Goal: Entertainment & Leisure: Consume media (video, audio)

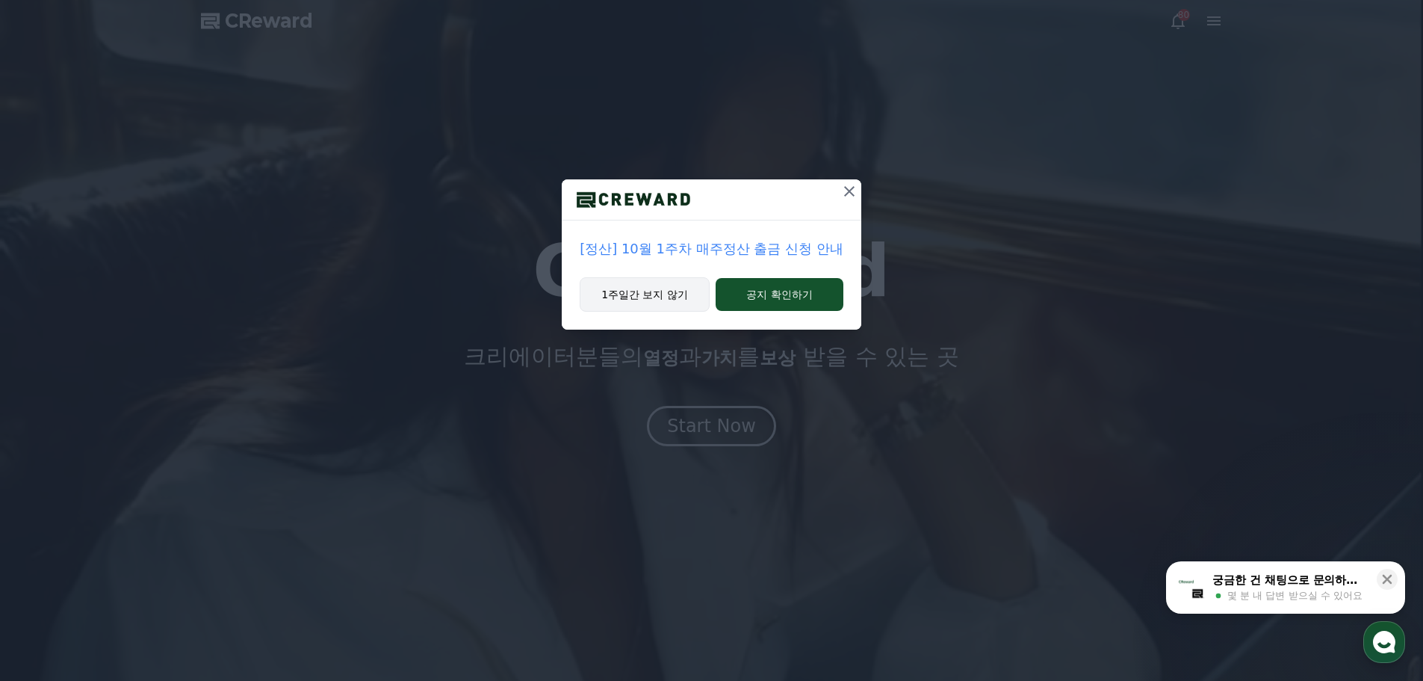
click at [648, 291] on button "1주일간 보지 않기" at bounding box center [645, 294] width 130 height 34
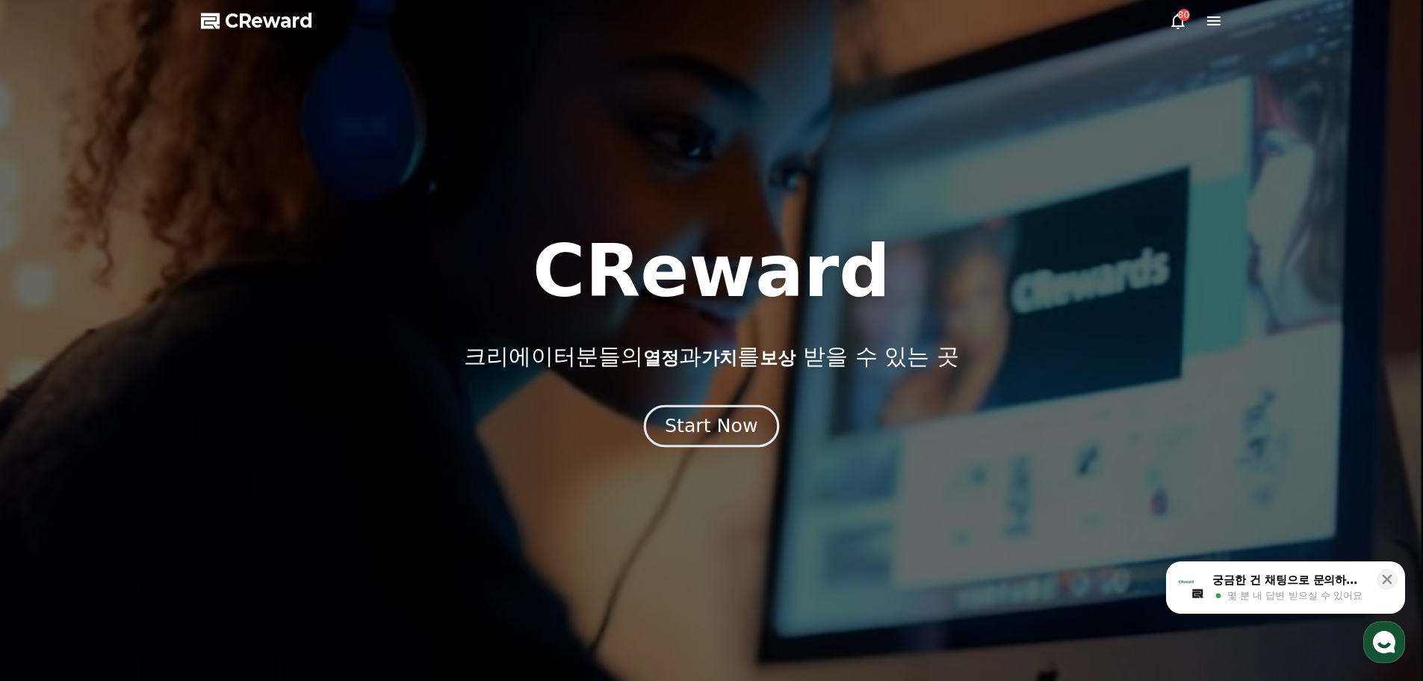
click at [711, 424] on div "Start Now" at bounding box center [711, 425] width 93 height 25
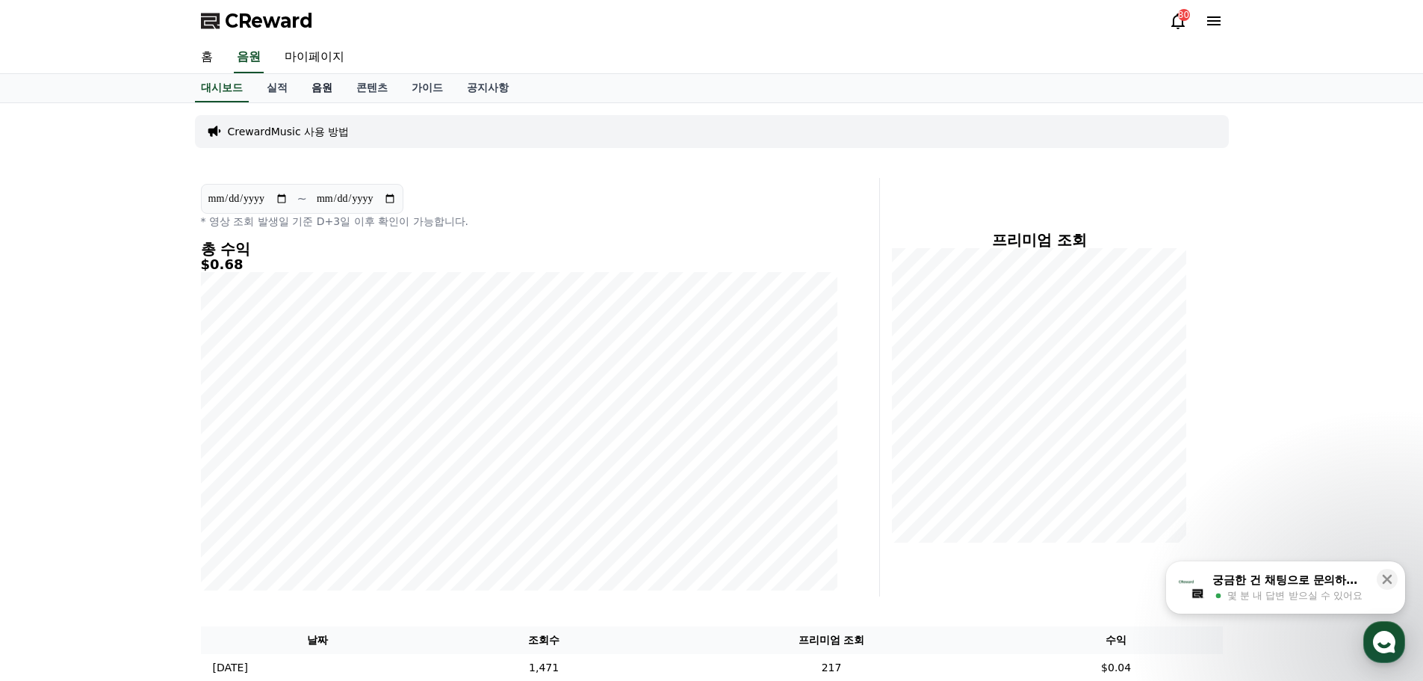
click at [321, 88] on link "음원" at bounding box center [322, 88] width 45 height 28
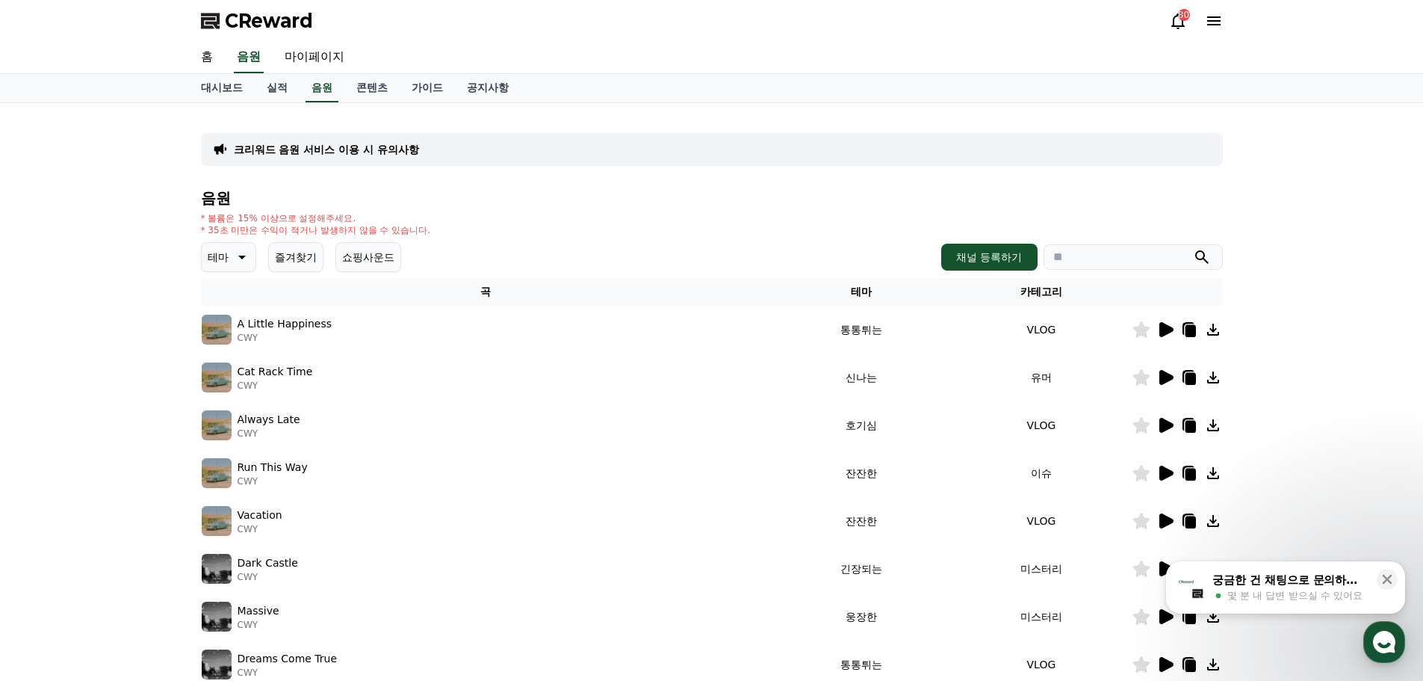
click at [240, 258] on icon at bounding box center [241, 257] width 18 height 18
click at [225, 414] on button "어두운" at bounding box center [224, 413] width 43 height 33
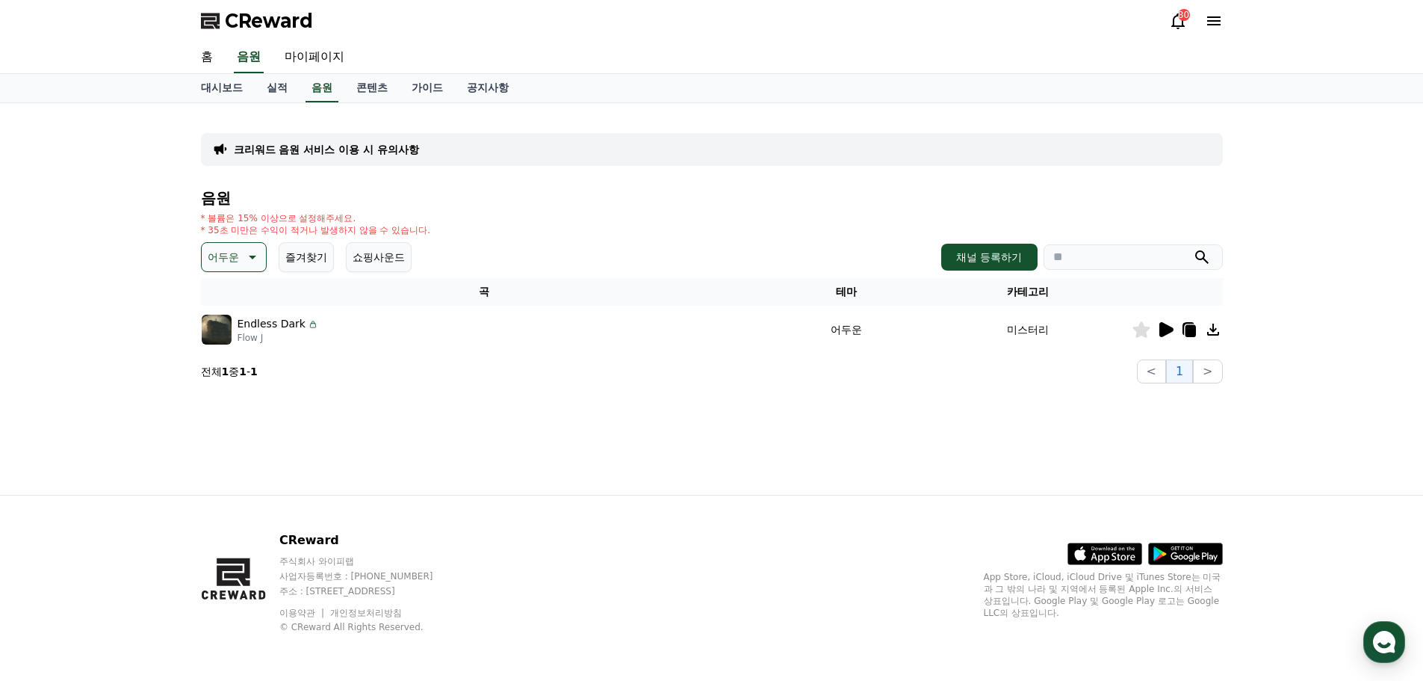
click at [1163, 330] on icon at bounding box center [1167, 329] width 14 height 15
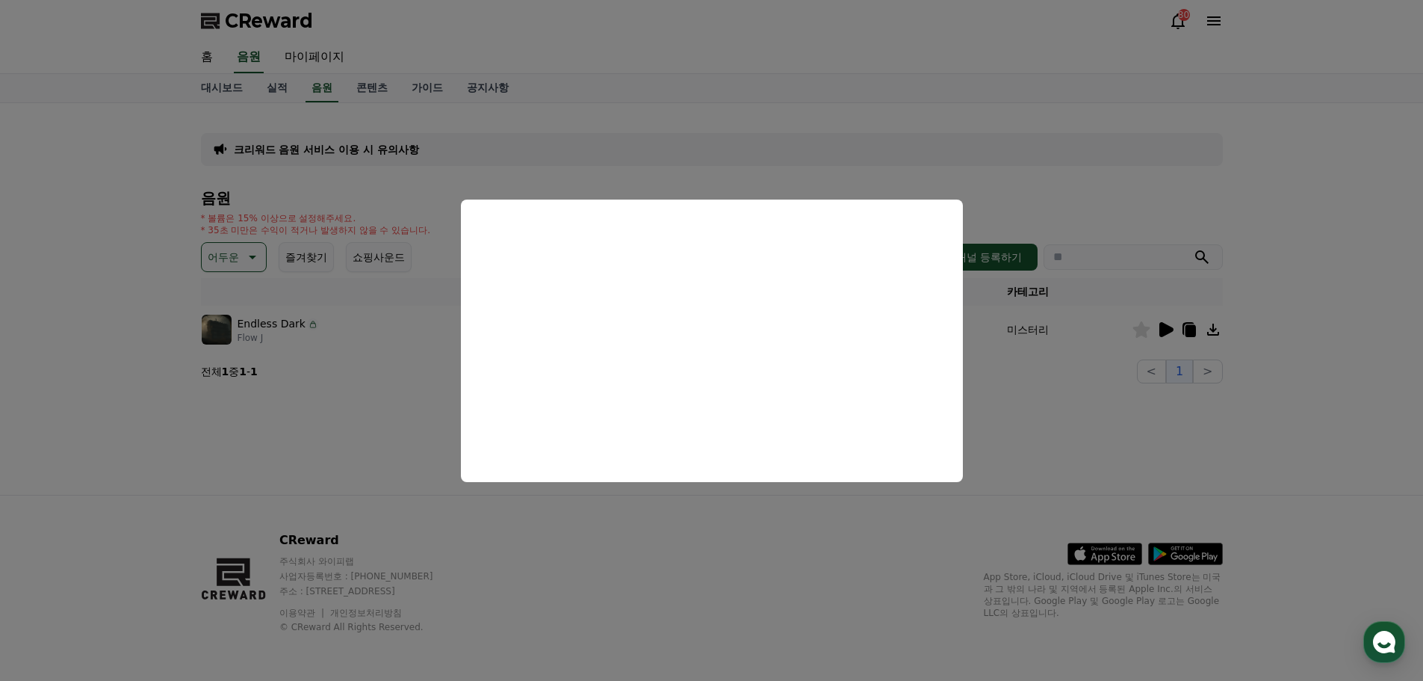
click at [1120, 455] on button "close modal" at bounding box center [711, 340] width 1423 height 681
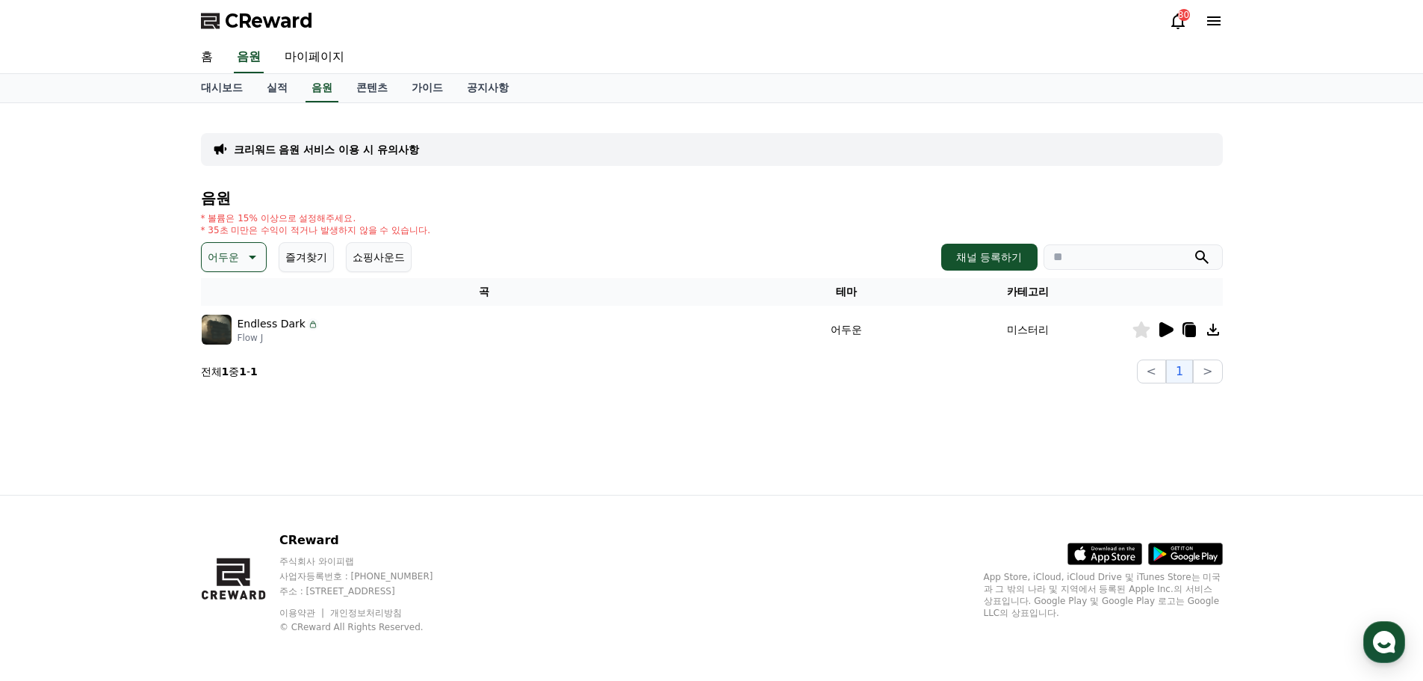
click at [253, 253] on icon at bounding box center [251, 257] width 18 height 18
click at [229, 352] on button "분위기있는" at bounding box center [235, 350] width 64 height 33
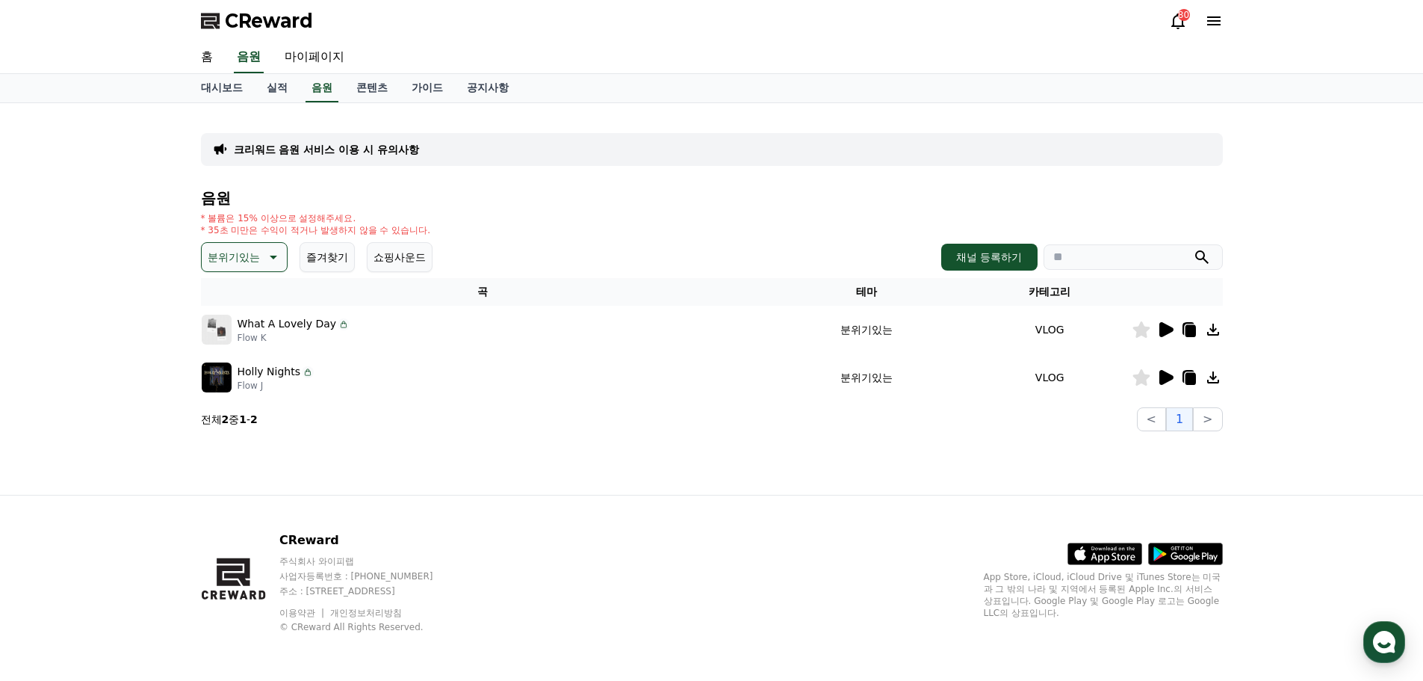
click at [1166, 327] on icon at bounding box center [1167, 329] width 14 height 15
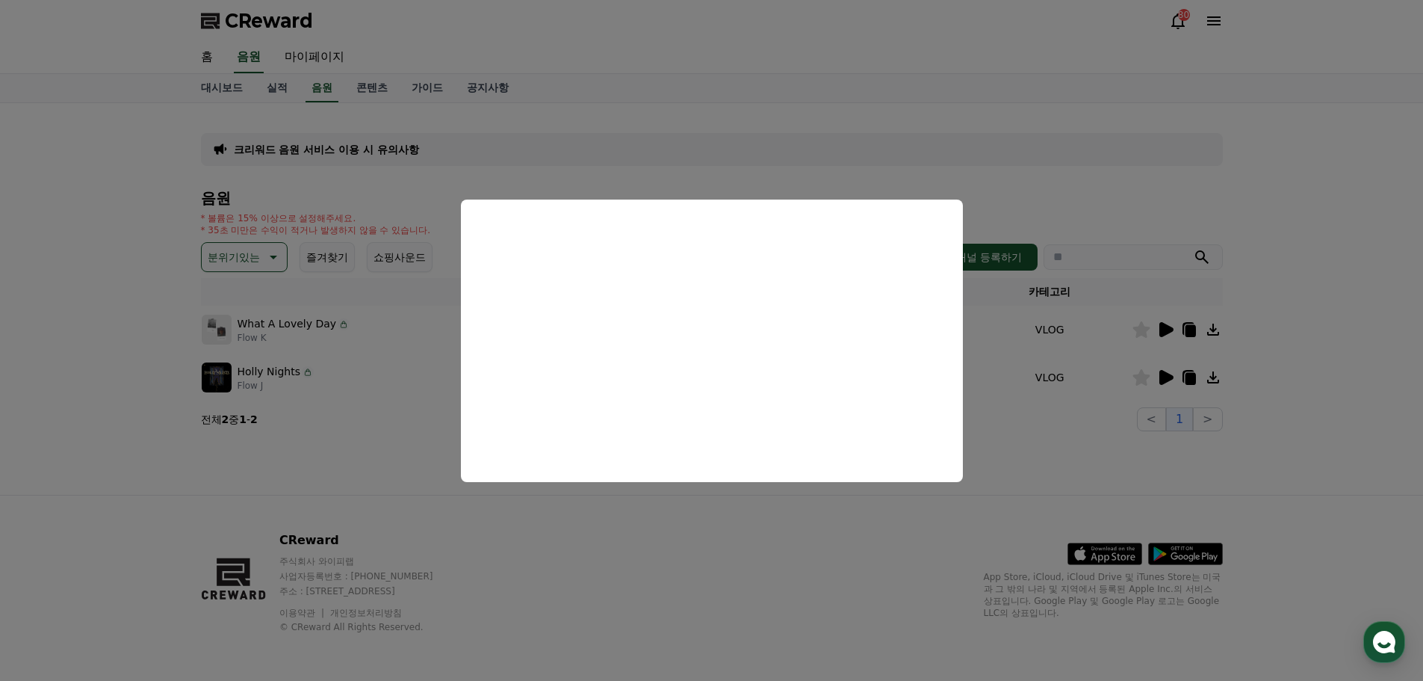
click at [259, 371] on button "close modal" at bounding box center [711, 340] width 1423 height 681
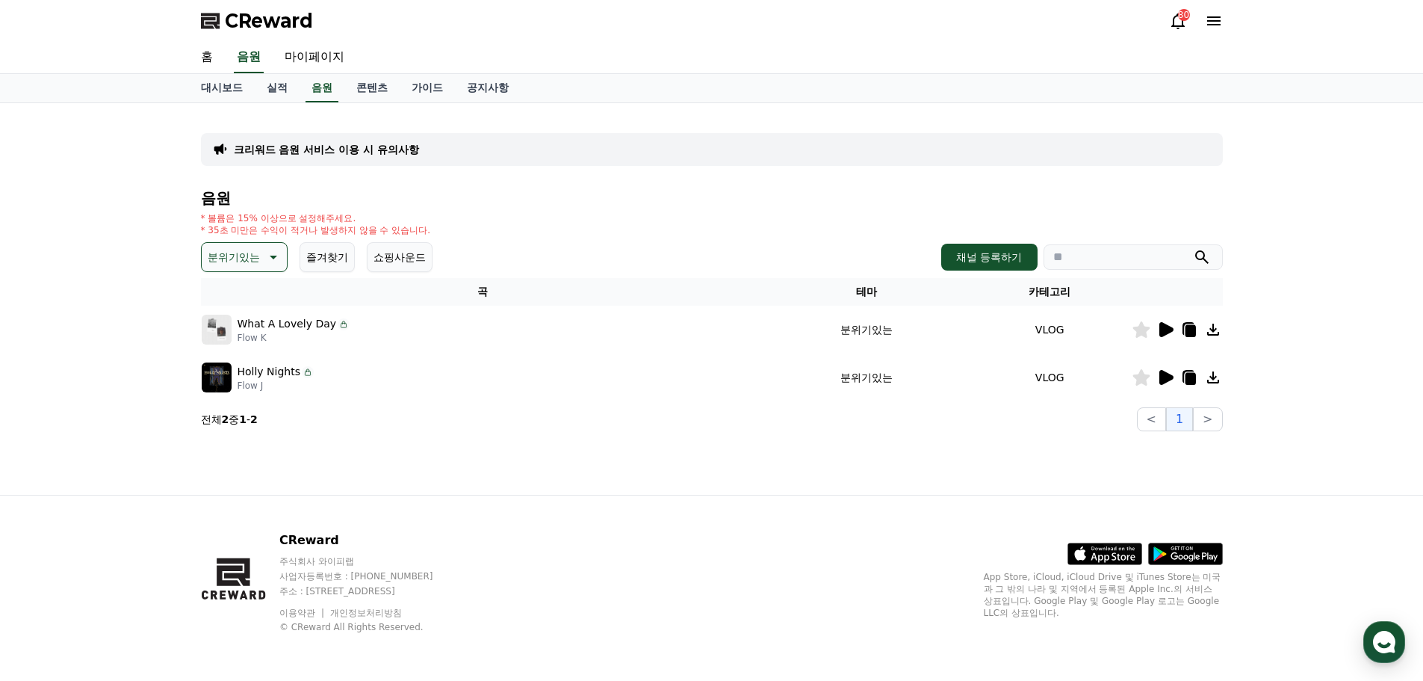
click at [1168, 375] on icon at bounding box center [1167, 377] width 14 height 15
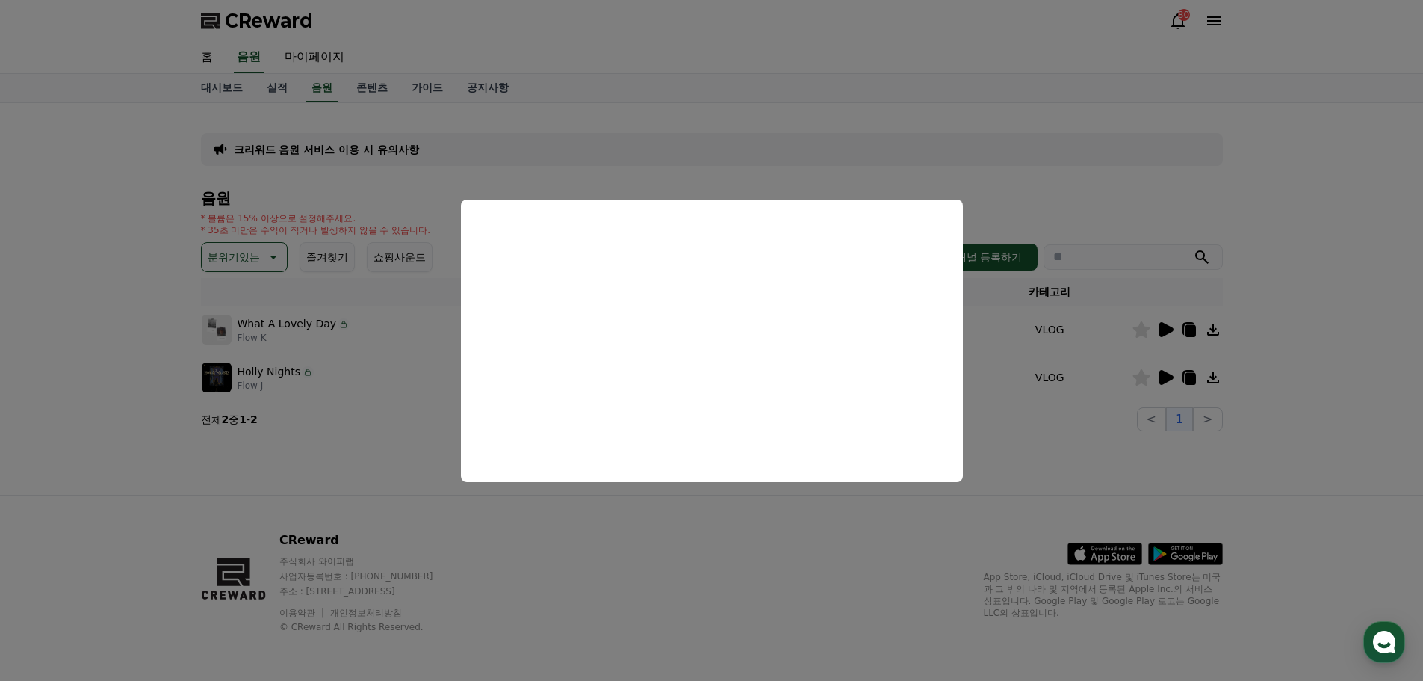
click at [273, 253] on button "close modal" at bounding box center [711, 340] width 1423 height 681
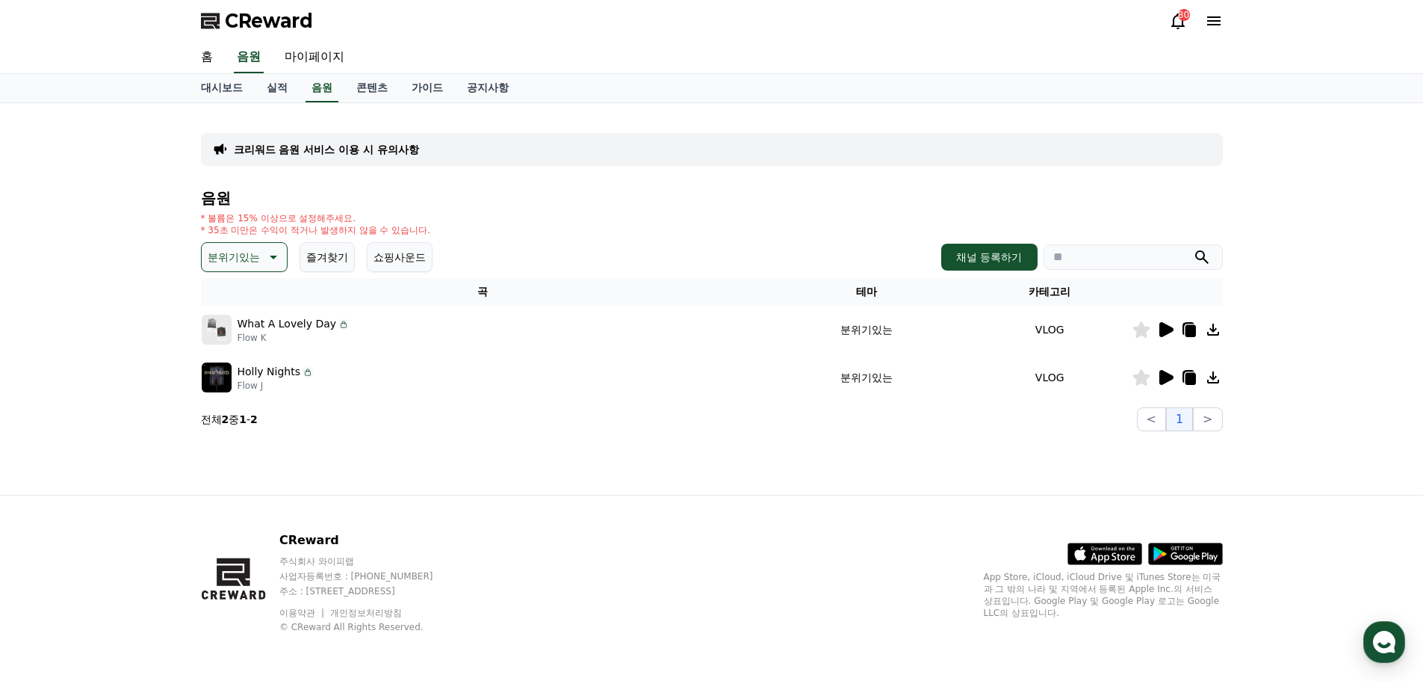
click at [272, 256] on icon at bounding box center [273, 258] width 7 height 4
click at [231, 379] on button "긴장되는" at bounding box center [230, 380] width 54 height 33
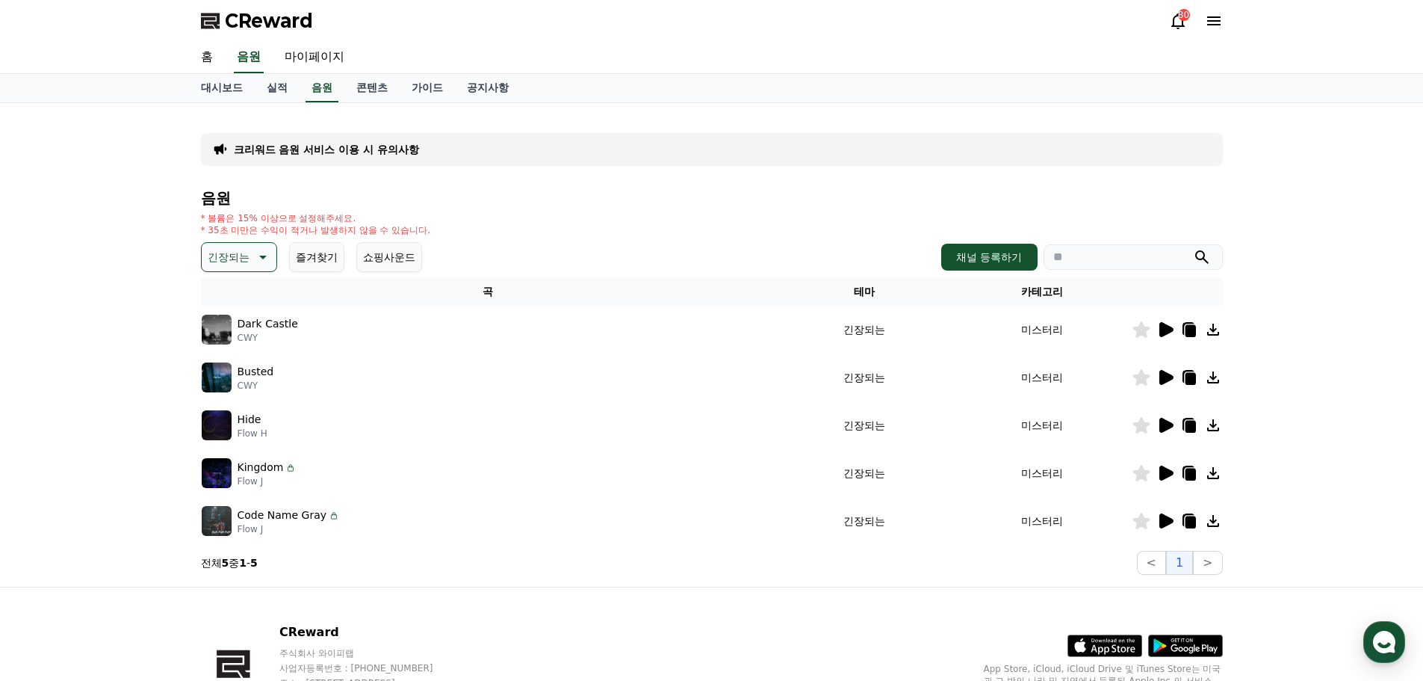
click at [1167, 328] on icon at bounding box center [1167, 329] width 14 height 15
